Goal: Navigation & Orientation: Understand site structure

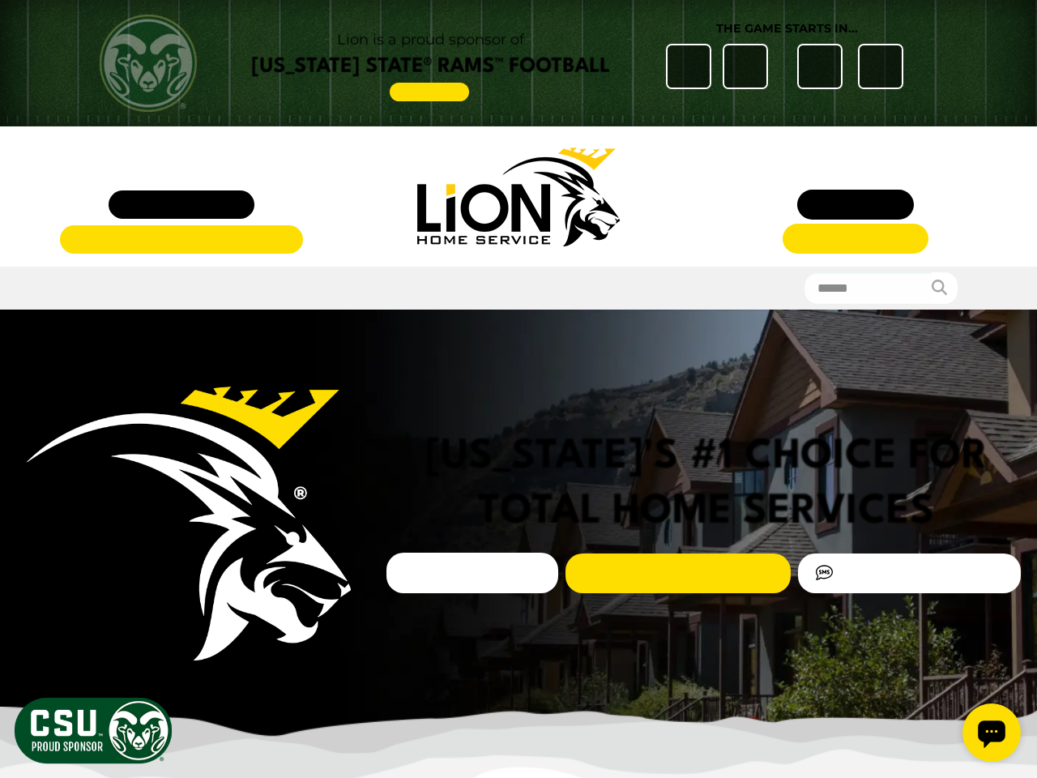
scroll to position [13, 7329]
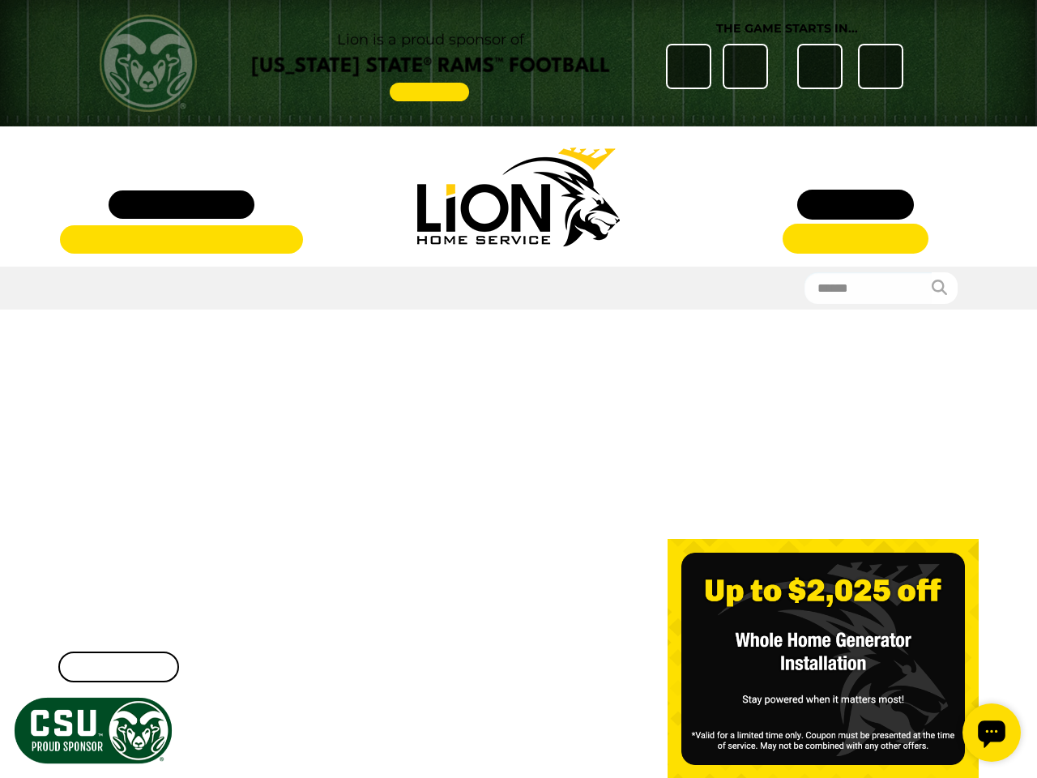
scroll to position [13, 7329]
